Goal: Information Seeking & Learning: Find specific fact

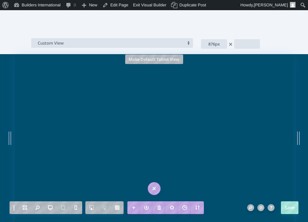
scroll to position [1517, 0]
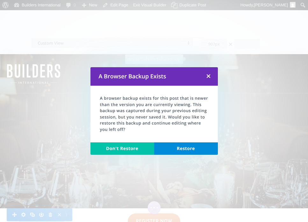
scroll to position [873, 0]
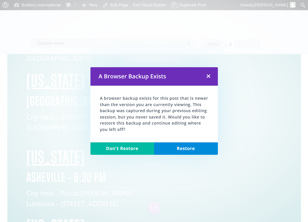
click at [132, 147] on link "Don't Restore" at bounding box center [123, 149] width 64 height 13
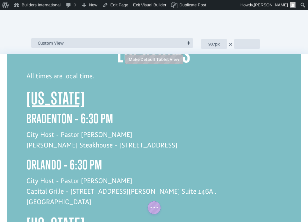
scroll to position [730, 0]
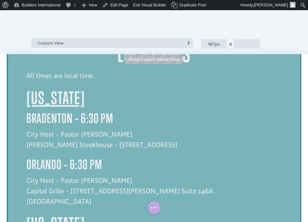
click div
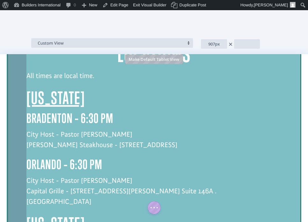
drag, startPoint x: 207, startPoint y: 71, endPoint x: 9, endPoint y: 25, distance: 202.8
click div "Locations All times are local time. [US_STATE] Bradenton – 6:30 PM City Host - …"
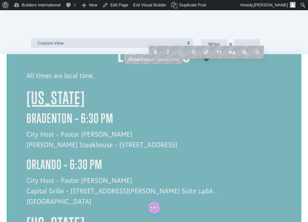
copy div "[US_STATE] Bradenton – 6:30 PM City Host - Pastor [PERSON_NAME] [PERSON_NAME] S…"
click div
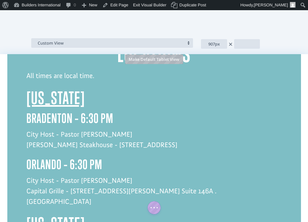
click at [208, 121] on p "City Host - Pastor [PERSON_NAME] Capital Grille - [STREET_ADDRESS][PERSON_NAME]…" at bounding box center [154, 140] width 256 height 39
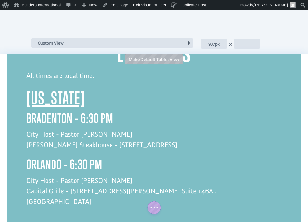
paste div
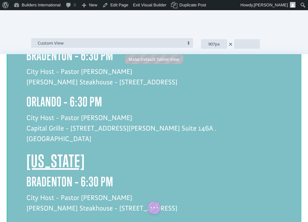
scroll to position [802, 0]
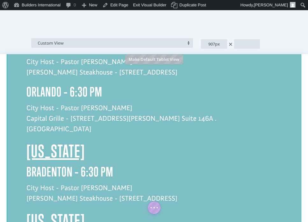
click at [66, 87] on span "[US_STATE]" at bounding box center [55, 97] width 59 height 20
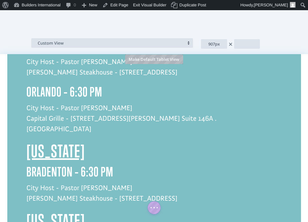
click at [71, 110] on h3 "Bradenton – 6:30 PM" at bounding box center [154, 119] width 256 height 18
click at [197, 129] on p "City Host - Pastor [PERSON_NAME] [PERSON_NAME] Steakhouse - [STREET_ADDRESS]" at bounding box center [154, 143] width 256 height 28
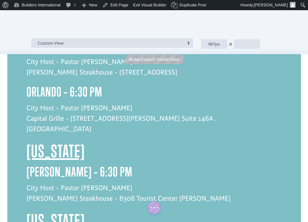
click at [117, 129] on p "City Host - Pastor [PERSON_NAME] [PERSON_NAME] Steakhouse - [GEOGRAPHIC_DATA] […" at bounding box center [154, 143] width 256 height 28
click at [48, 129] on p "City Host - [PERSON_NAME] Steakhouse - [STREET_ADDRESS] Granger" at bounding box center [154, 143] width 256 height 28
drag, startPoint x: 170, startPoint y: 114, endPoint x: 103, endPoint y: 113, distance: 67.0
click at [103, 129] on p "City Host - [PERSON_NAME] [PERSON_NAME] - [STREET_ADDRESS] Granger" at bounding box center [154, 143] width 256 height 28
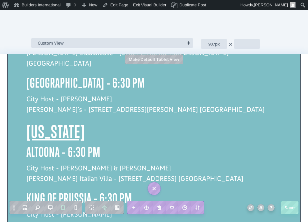
scroll to position [1354, 0]
